Goal: Task Accomplishment & Management: Use online tool/utility

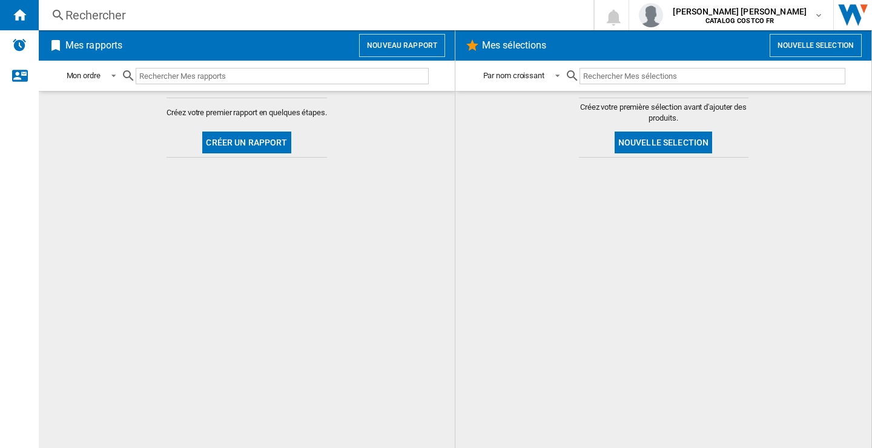
click at [400, 50] on button "Nouveau rapport" at bounding box center [402, 45] width 86 height 23
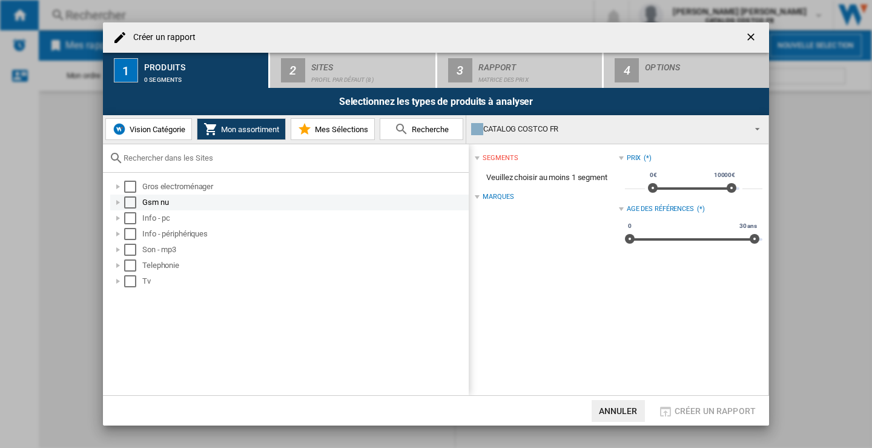
drag, startPoint x: 130, startPoint y: 188, endPoint x: 127, endPoint y: 194, distance: 6.5
click at [130, 188] on div "Select" at bounding box center [130, 187] width 12 height 12
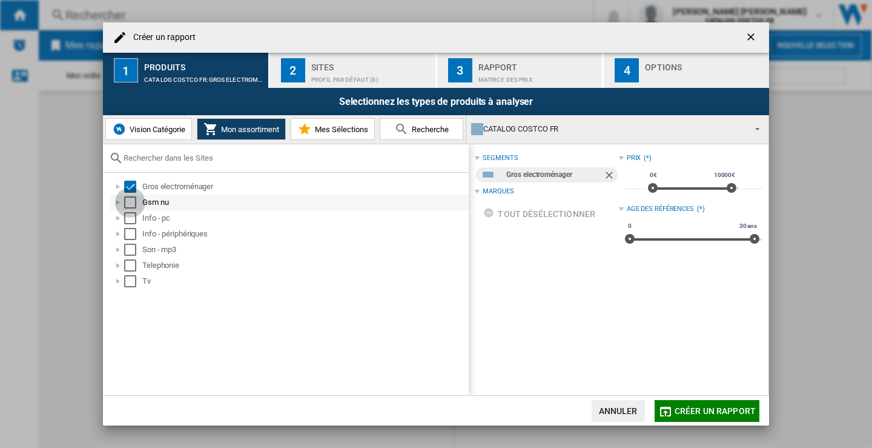
click at [127, 201] on div "Select" at bounding box center [130, 202] width 12 height 12
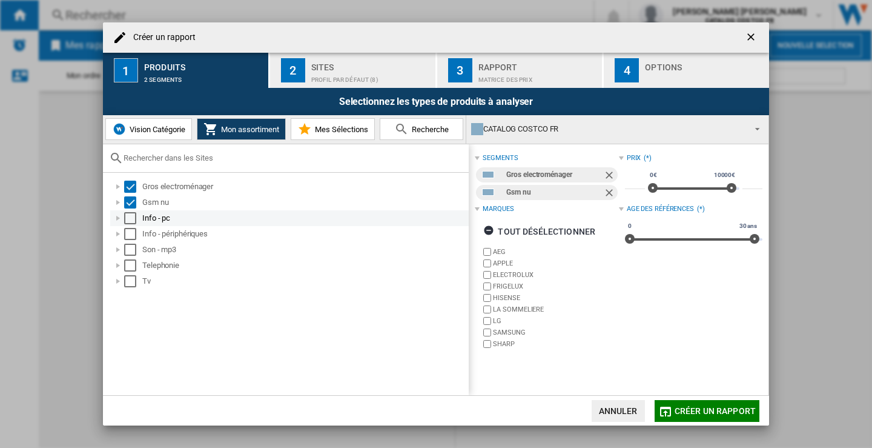
click at [128, 220] on div "Select" at bounding box center [130, 218] width 12 height 12
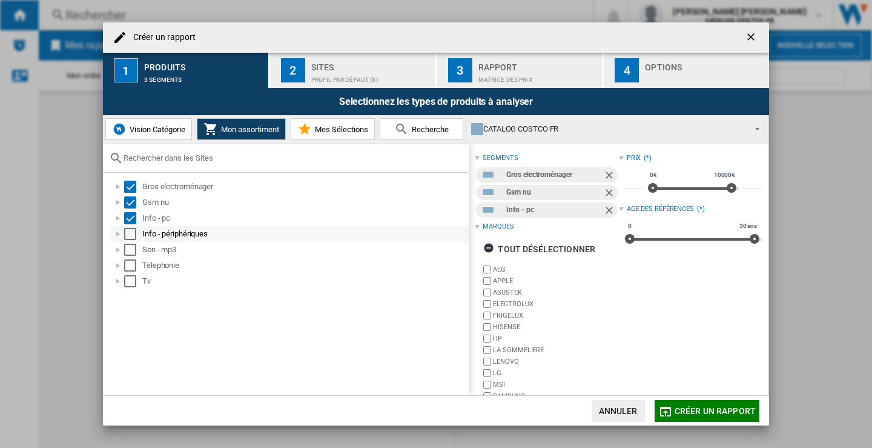
click at [129, 233] on div "Select" at bounding box center [130, 234] width 12 height 12
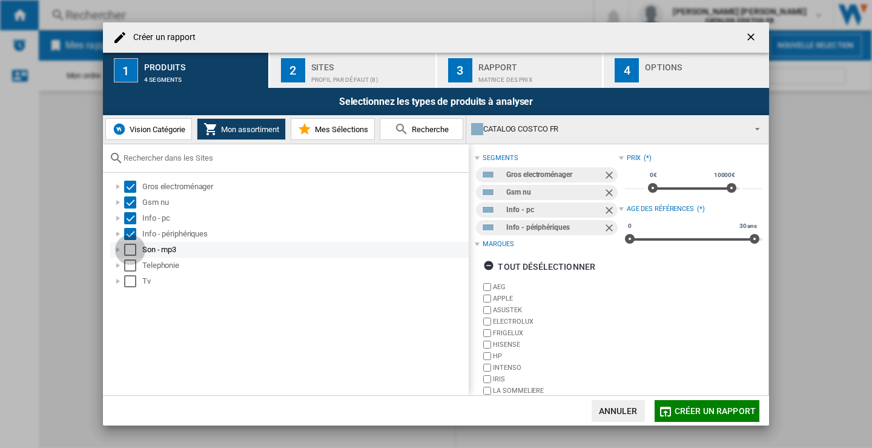
click at [127, 252] on div "Select" at bounding box center [130, 250] width 12 height 12
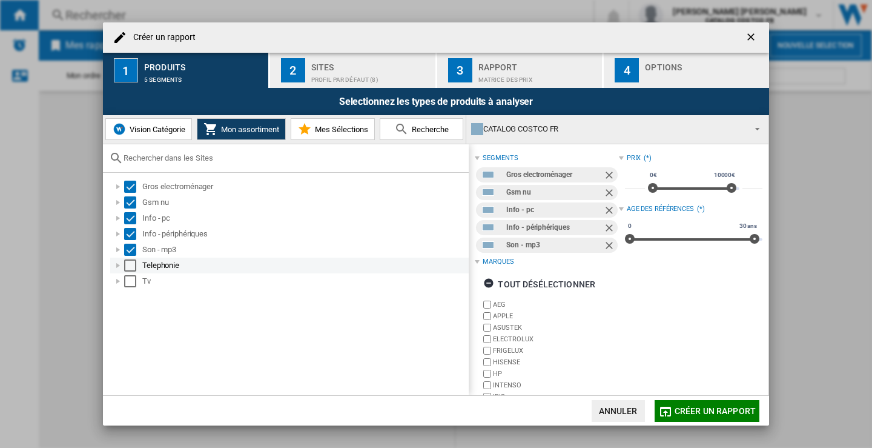
click at [128, 264] on div "Select" at bounding box center [130, 265] width 12 height 12
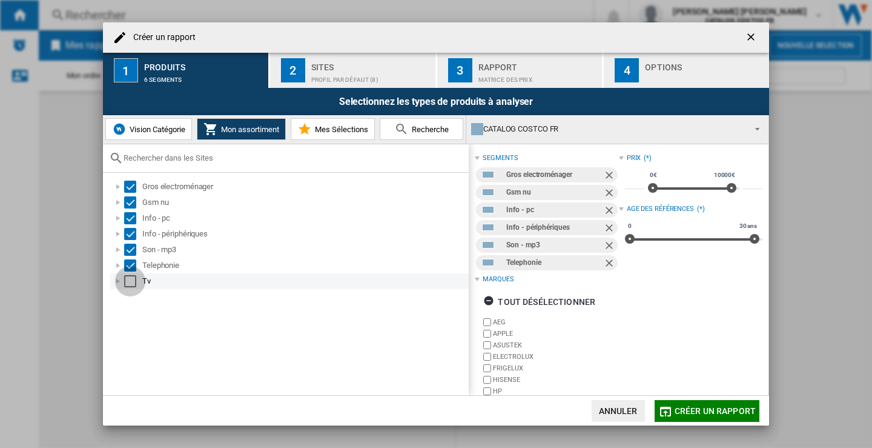
click at [128, 281] on div "Select" at bounding box center [130, 281] width 12 height 12
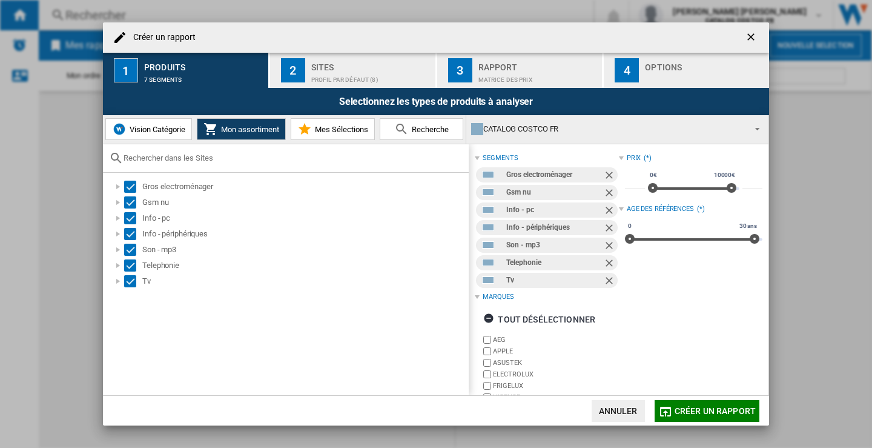
click at [374, 70] on div "Profil par défaut (8)" at bounding box center [370, 76] width 119 height 13
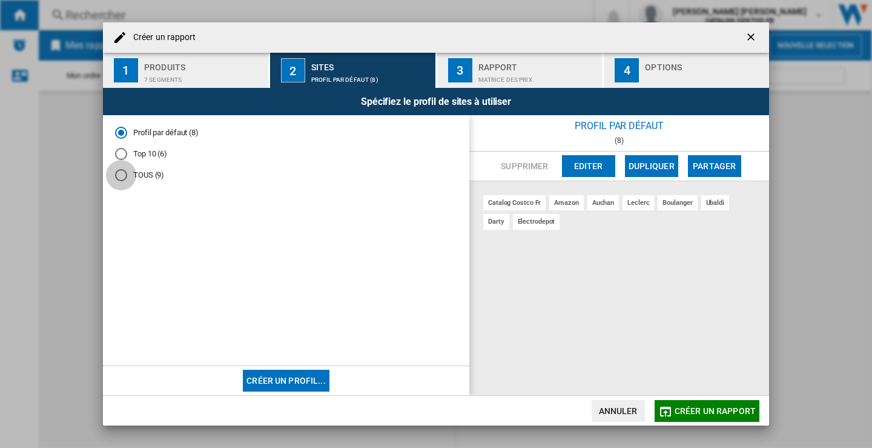
click at [121, 173] on div "TOUS (9)" at bounding box center [121, 175] width 12 height 12
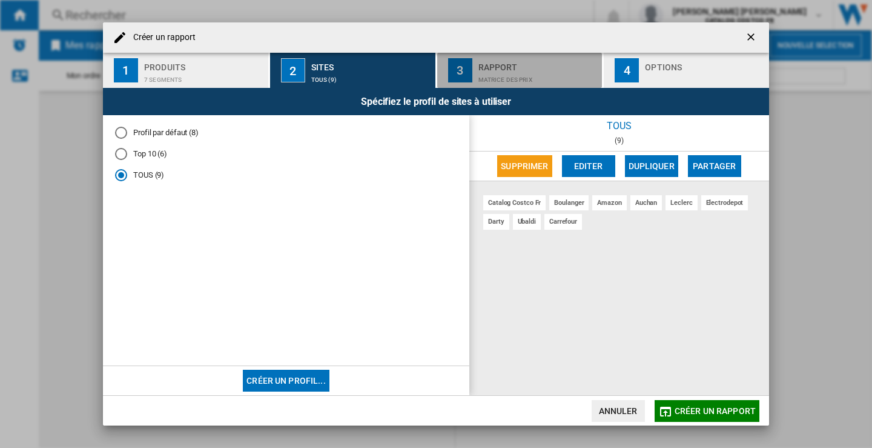
click at [487, 71] on div "Matrice des prix" at bounding box center [538, 76] width 119 height 13
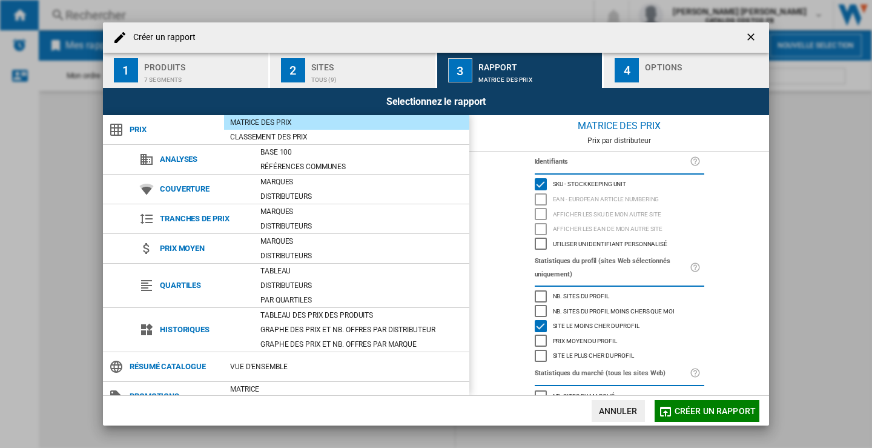
click at [675, 55] on button "4 Options" at bounding box center [686, 70] width 165 height 35
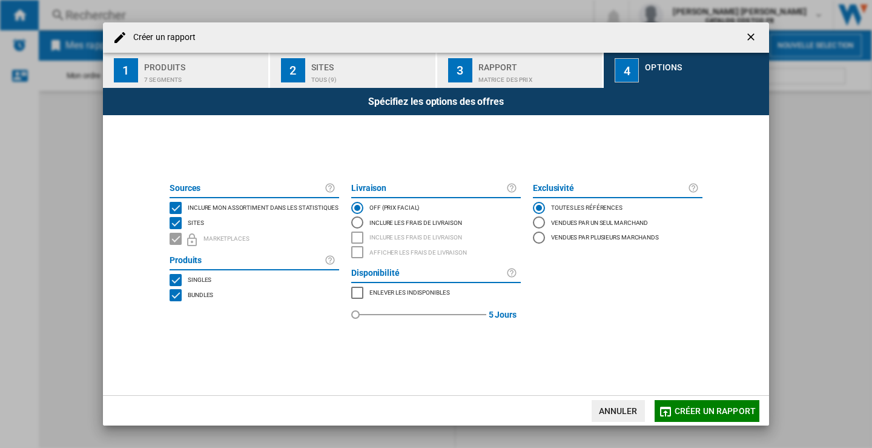
click at [719, 411] on span "Créer un rapport" at bounding box center [715, 411] width 81 height 10
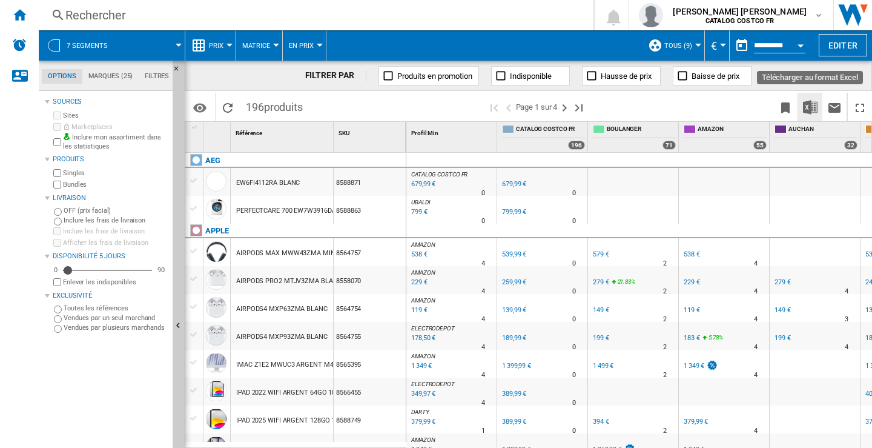
click at [808, 109] on img "Télécharger au format Excel" at bounding box center [810, 107] width 15 height 15
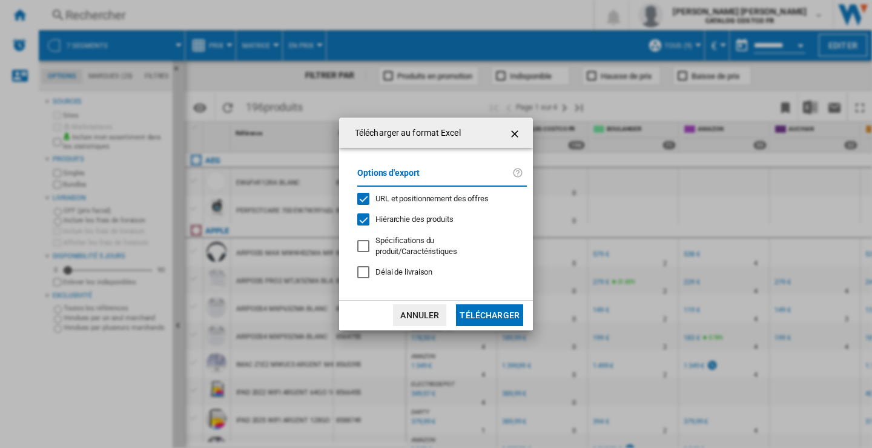
click at [487, 315] on button "Télécharger" at bounding box center [489, 315] width 67 height 22
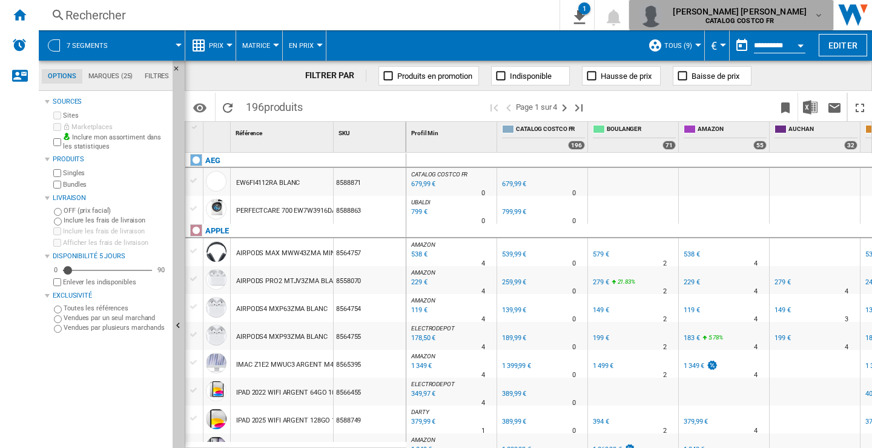
click at [818, 12] on md-icon "button" at bounding box center [819, 15] width 10 height 10
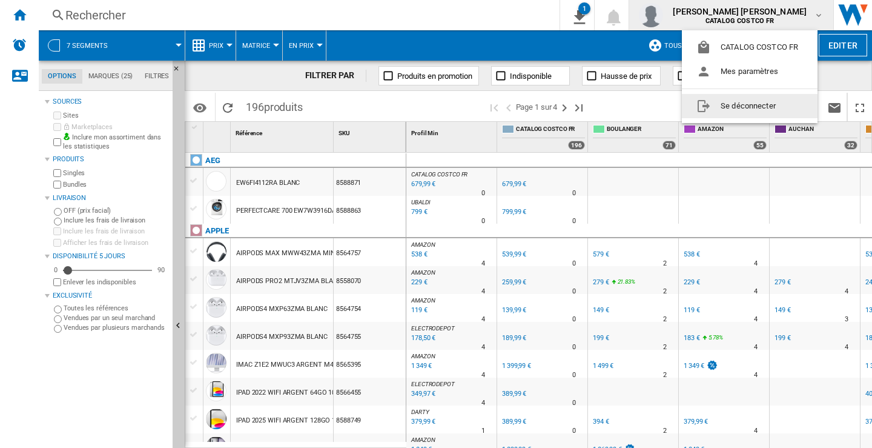
click at [745, 105] on button "Se déconnecter" at bounding box center [750, 106] width 136 height 24
